Goal: Use online tool/utility

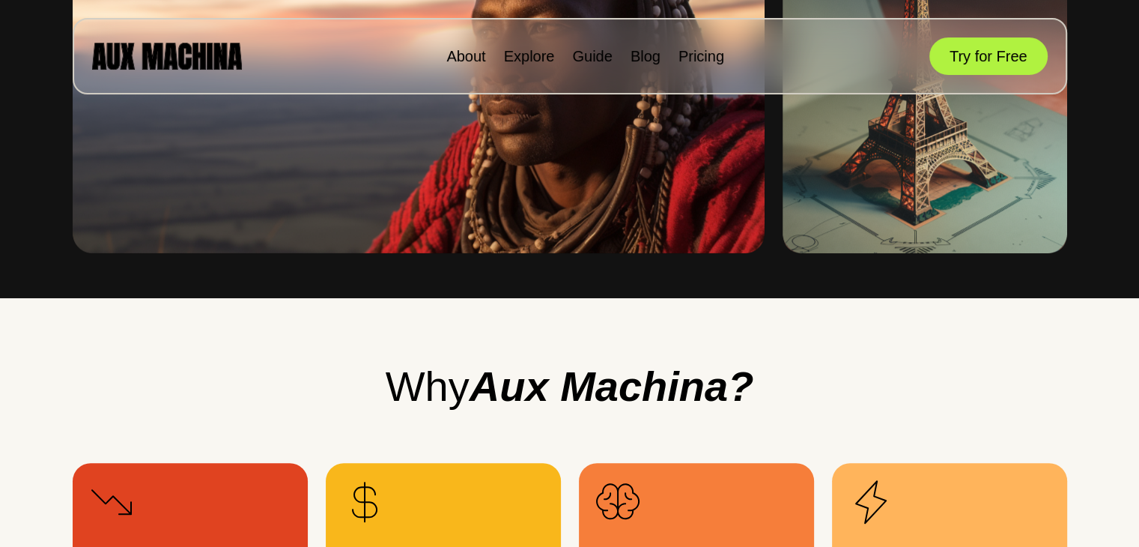
scroll to position [1247, 0]
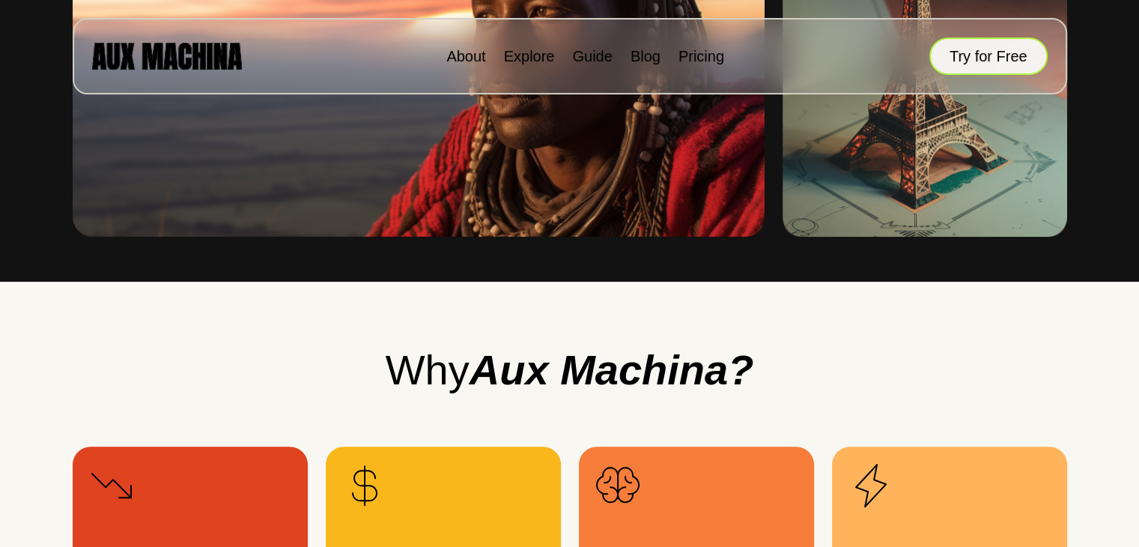
click at [1006, 46] on button "Try for Free" at bounding box center [988, 55] width 118 height 37
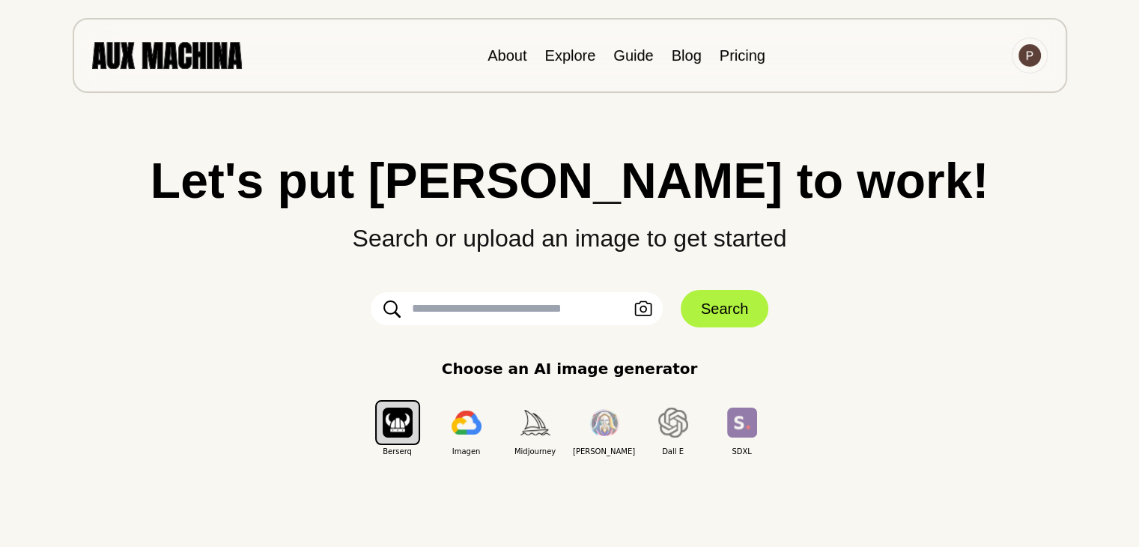
click at [529, 314] on input "text" at bounding box center [517, 308] width 292 height 33
click at [545, 316] on input "text" at bounding box center [517, 308] width 292 height 33
click at [632, 305] on button "Upload an Image" at bounding box center [643, 309] width 24 height 22
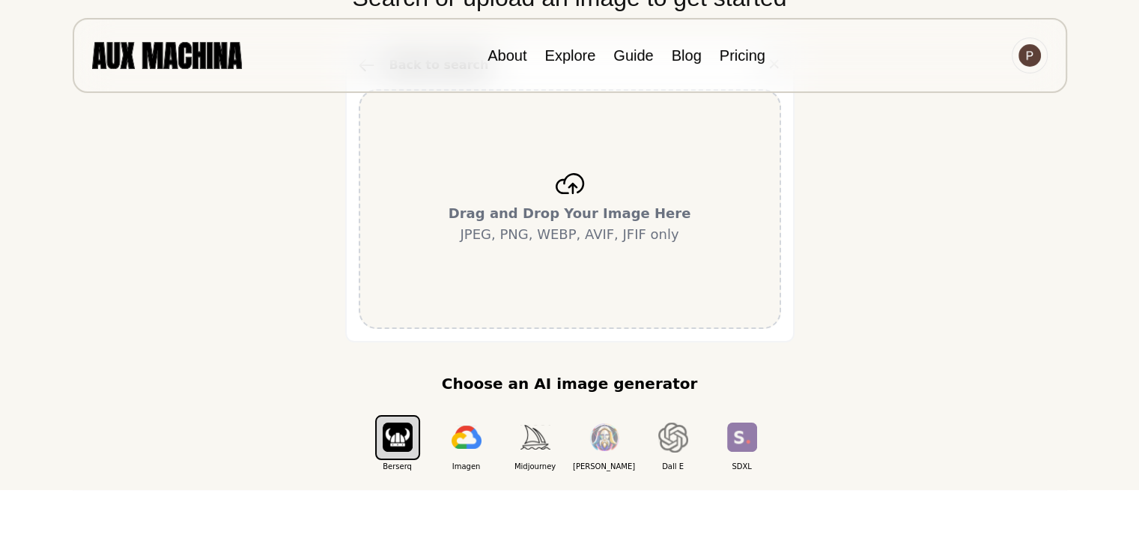
scroll to position [249, 0]
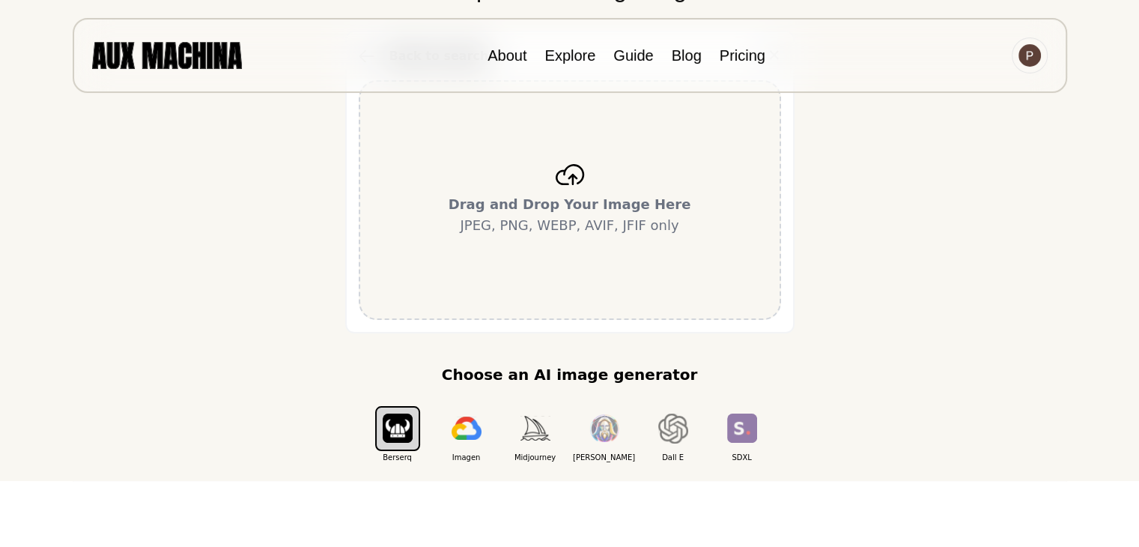
click at [576, 267] on div "Drag and Drop Your Image Here JPEG, PNG, WEBP, AVIF, JFIF only" at bounding box center [570, 200] width 422 height 240
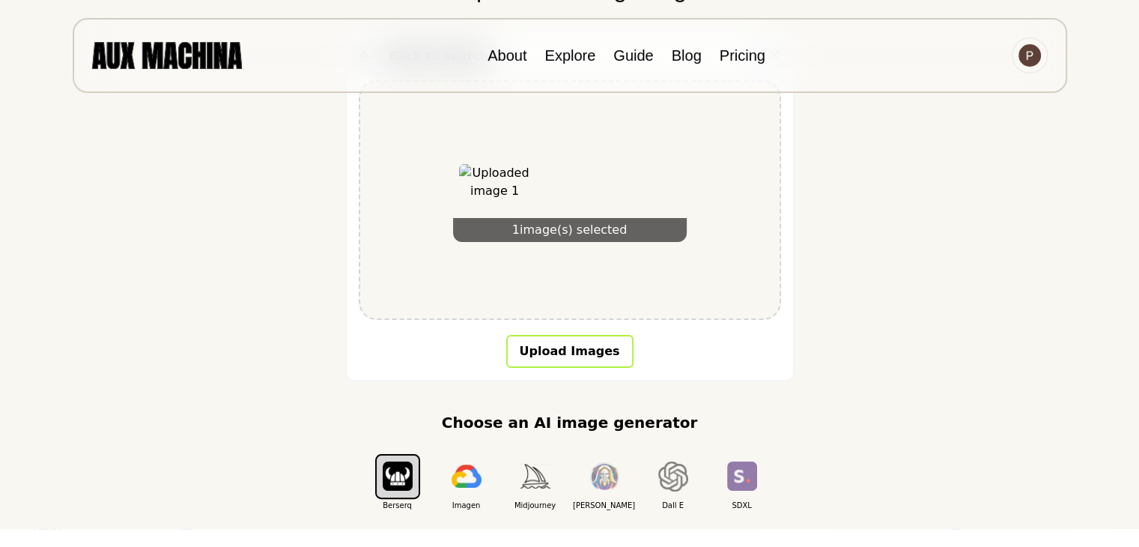
click at [557, 341] on button "Upload Images" at bounding box center [569, 351] width 127 height 33
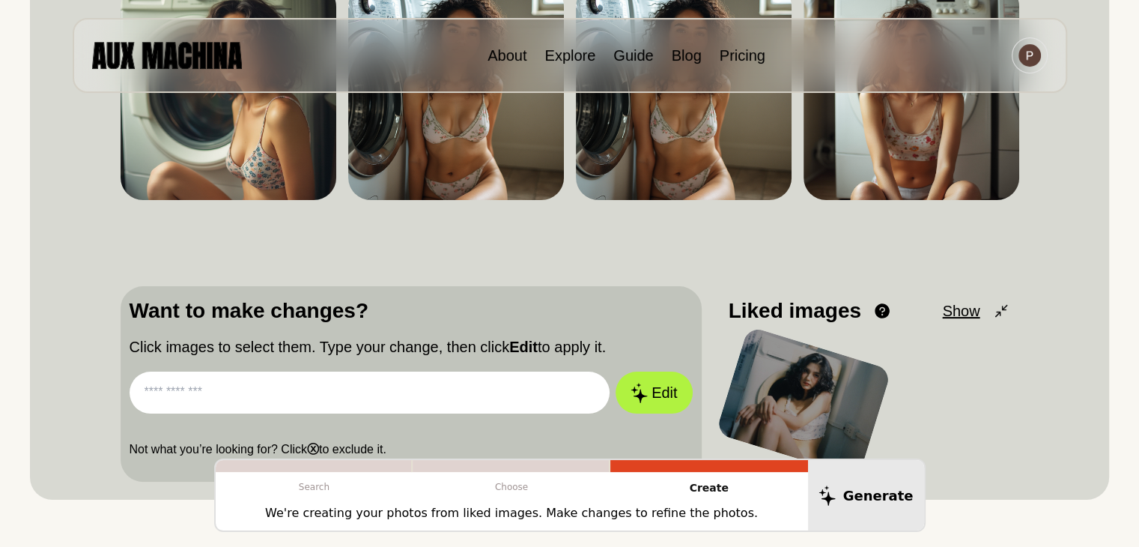
click at [407, 388] on input "text" at bounding box center [370, 392] width 481 height 42
click at [656, 390] on button "Edit" at bounding box center [653, 393] width 81 height 44
type input "**********"
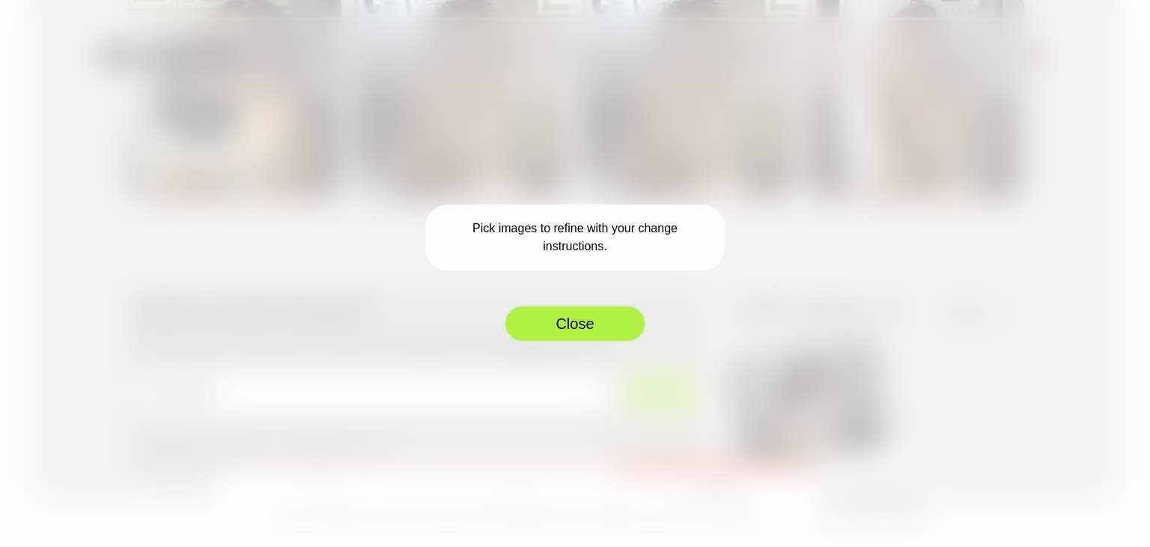
click at [573, 327] on button "Close" at bounding box center [575, 323] width 142 height 37
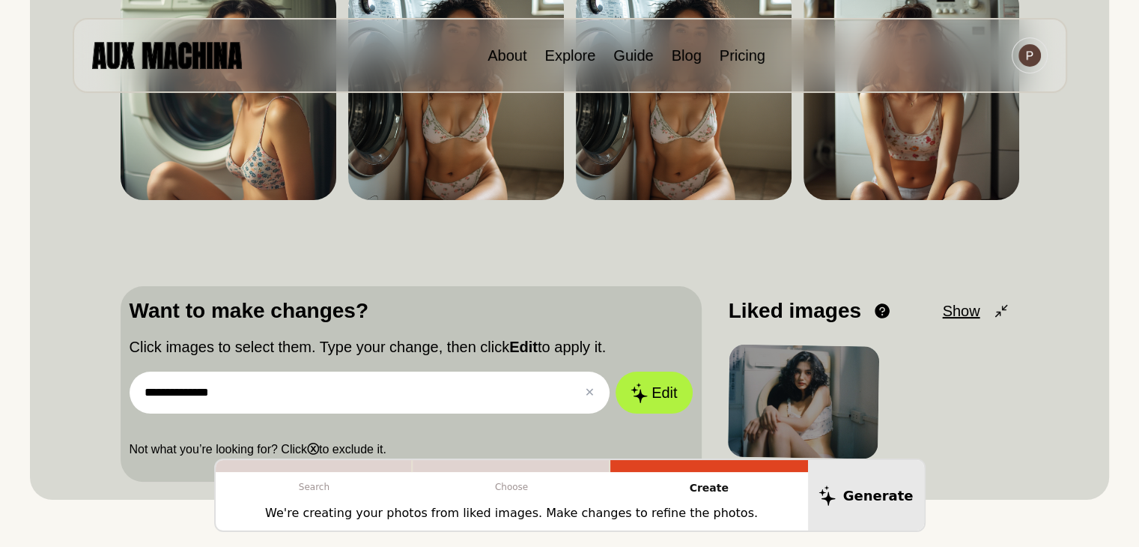
scroll to position [0, 0]
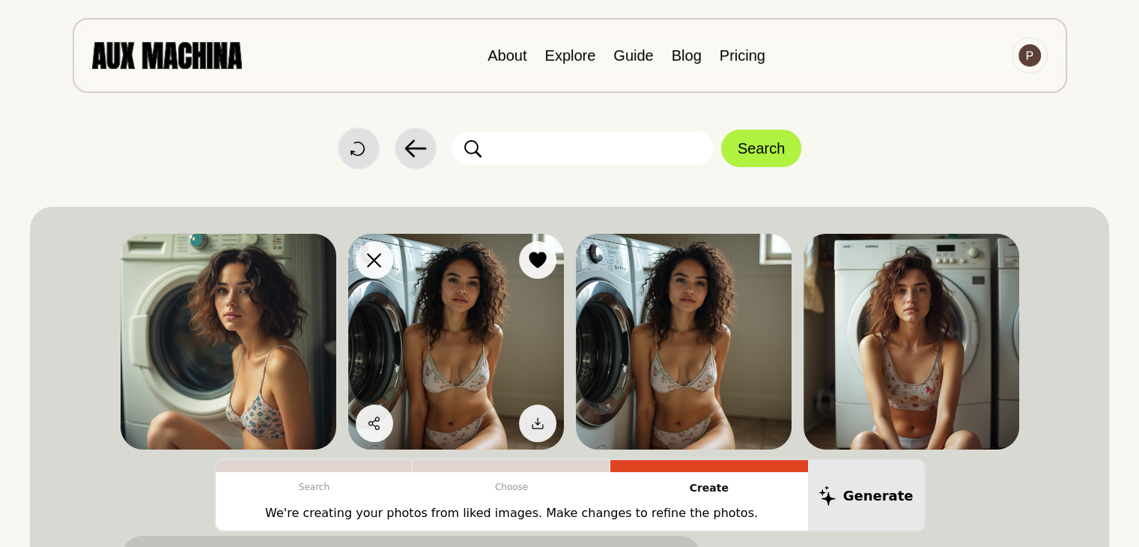
click at [449, 312] on img at bounding box center [456, 342] width 216 height 216
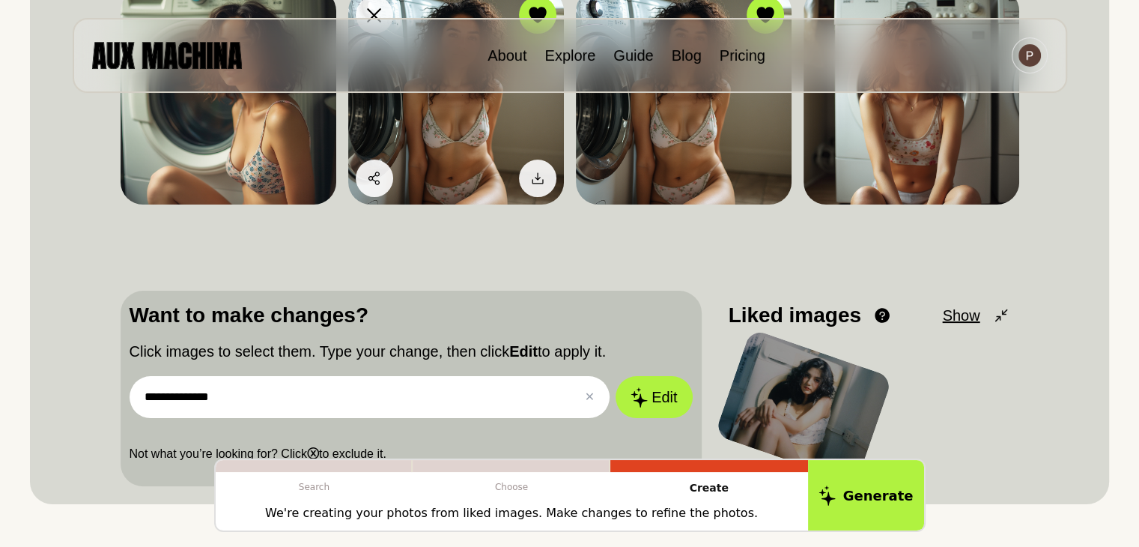
scroll to position [249, 0]
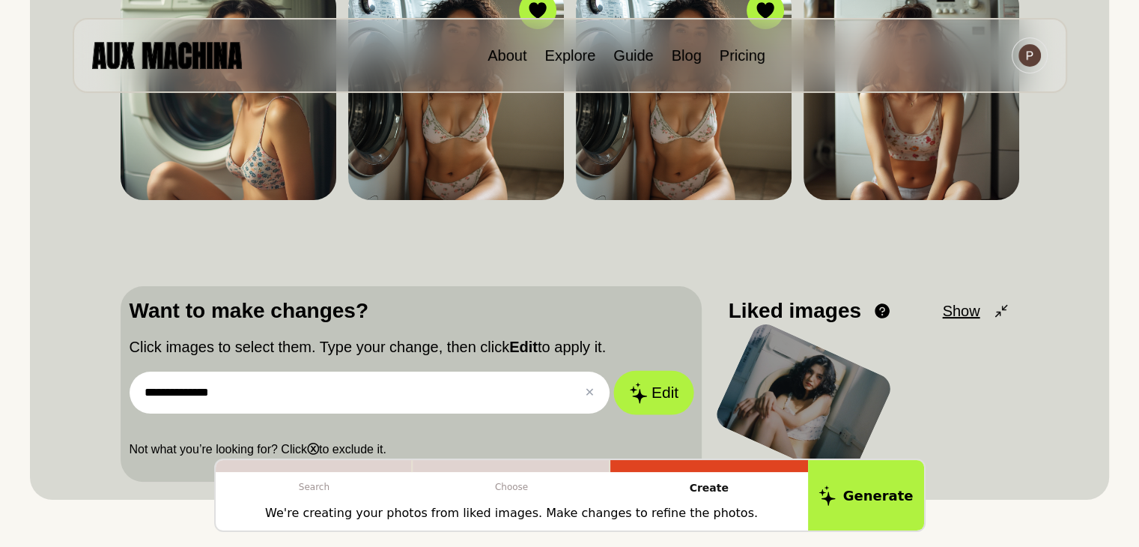
click at [656, 390] on button "Edit" at bounding box center [653, 393] width 81 height 44
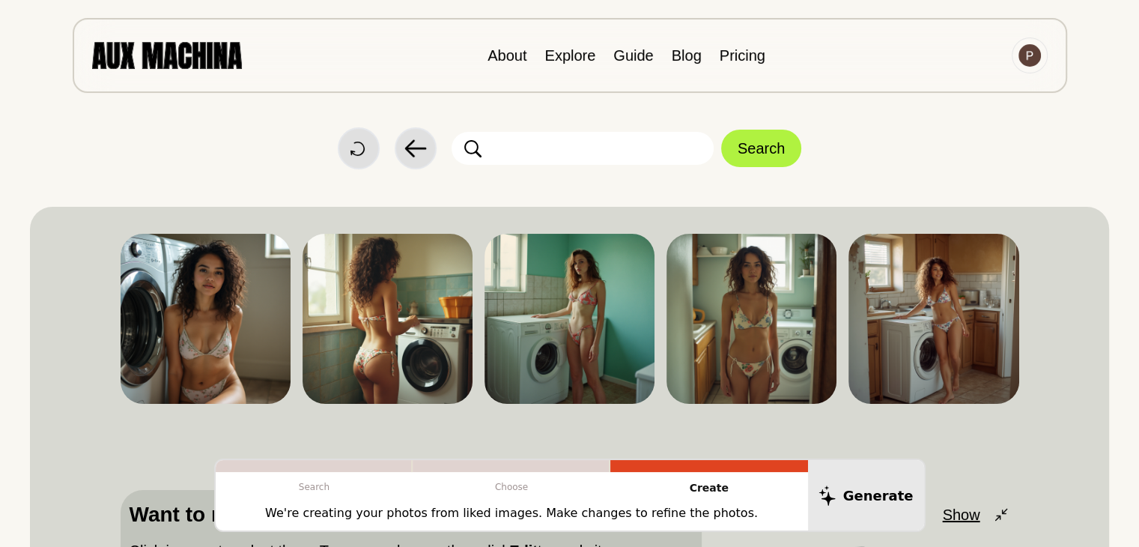
scroll to position [750, 0]
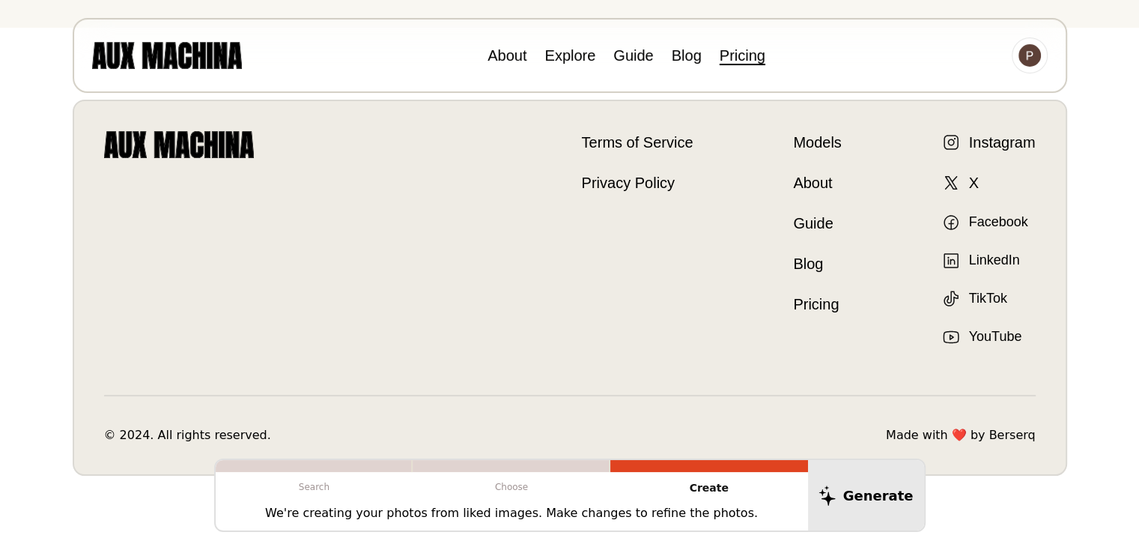
click at [752, 52] on link "Pricing" at bounding box center [742, 55] width 46 height 16
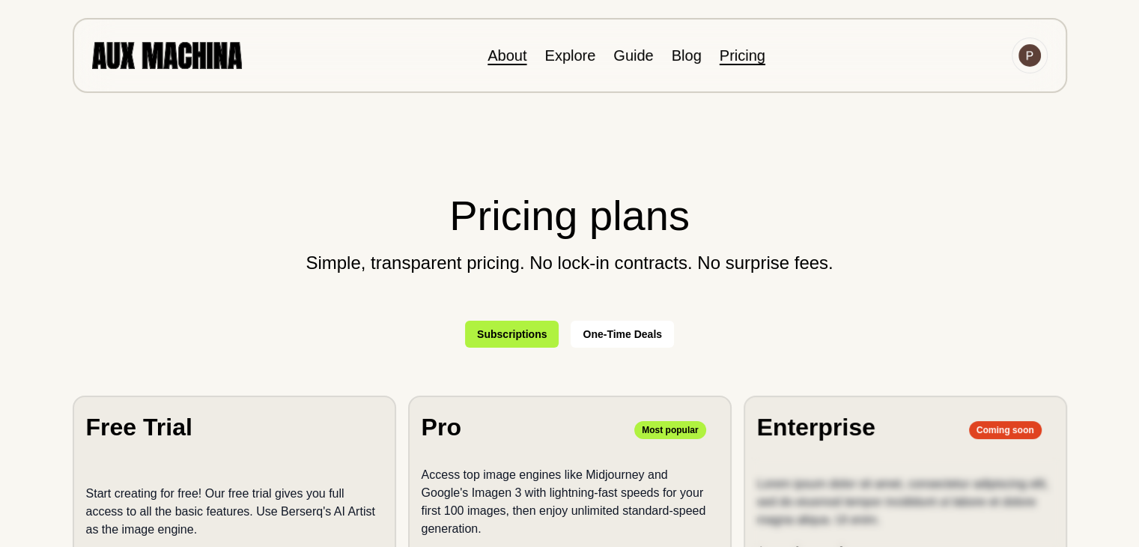
click at [506, 58] on link "About" at bounding box center [506, 55] width 39 height 16
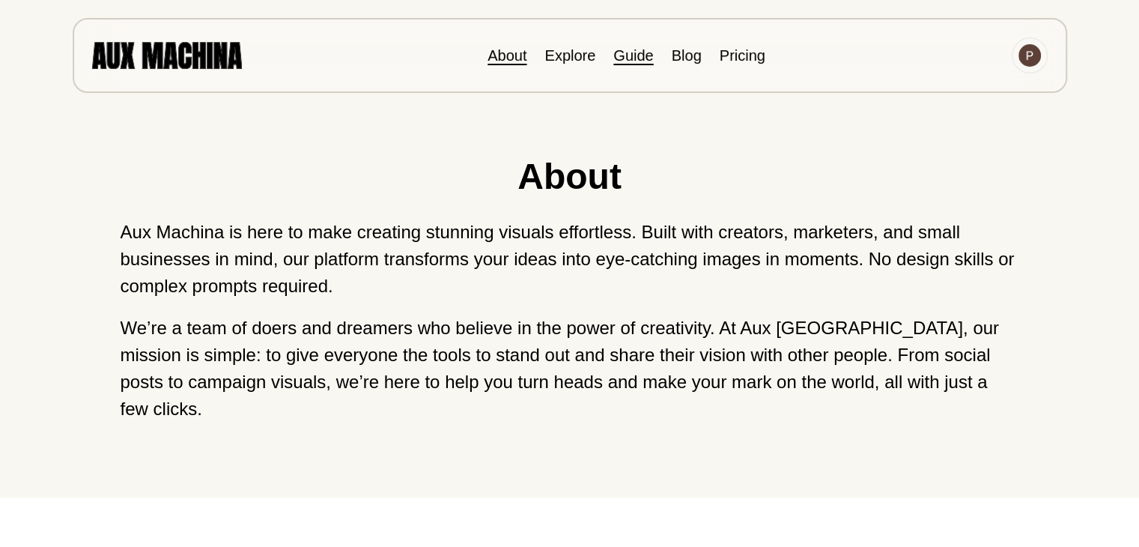
click at [632, 61] on link "Guide" at bounding box center [633, 55] width 40 height 16
